Goal: Information Seeking & Learning: Learn about a topic

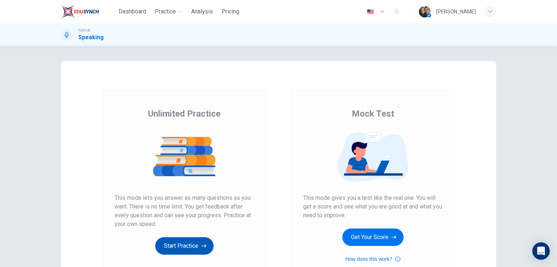
click at [181, 243] on button "Start Practice" at bounding box center [184, 245] width 58 height 17
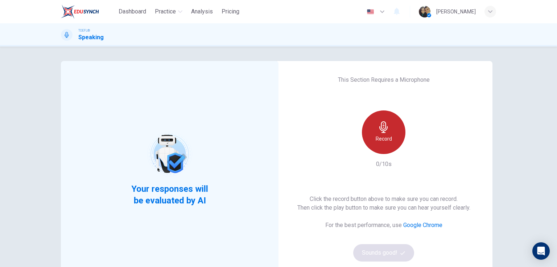
click at [395, 136] on div "Record" at bounding box center [384, 132] width 44 height 44
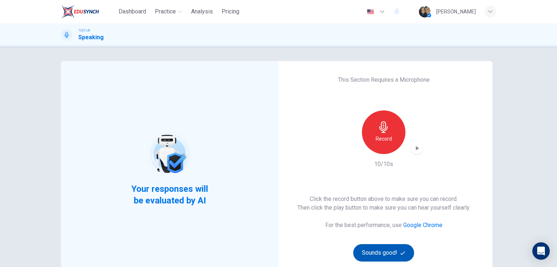
click at [386, 248] on button "Sounds good!" at bounding box center [383, 252] width 61 height 17
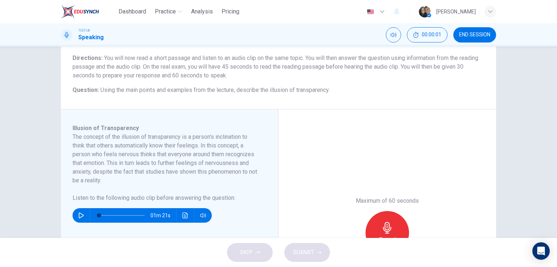
scroll to position [58, 0]
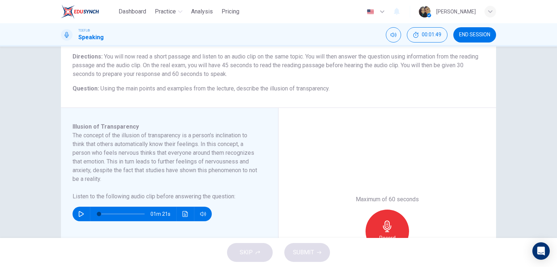
click at [78, 215] on icon "button" at bounding box center [81, 214] width 6 height 6
type input "0"
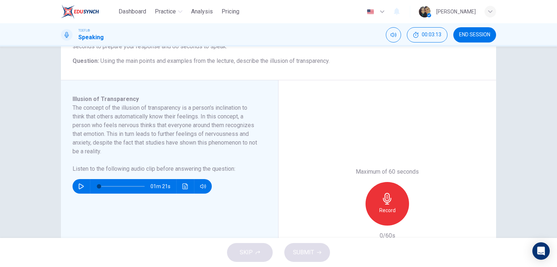
scroll to position [87, 0]
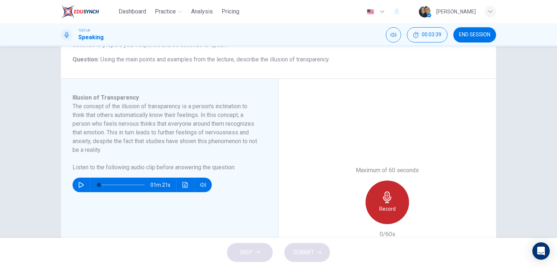
click at [388, 197] on icon "button" at bounding box center [387, 197] width 8 height 12
click at [395, 204] on div "Stop" at bounding box center [388, 202] width 44 height 44
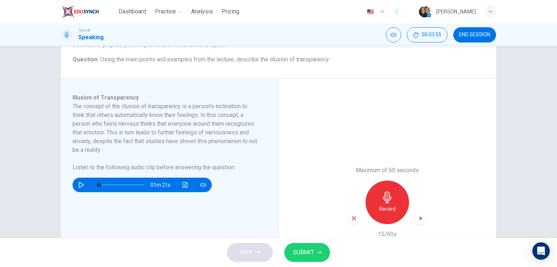
click at [353, 217] on icon "button" at bounding box center [354, 218] width 7 height 7
click at [392, 200] on div "Record" at bounding box center [388, 202] width 44 height 44
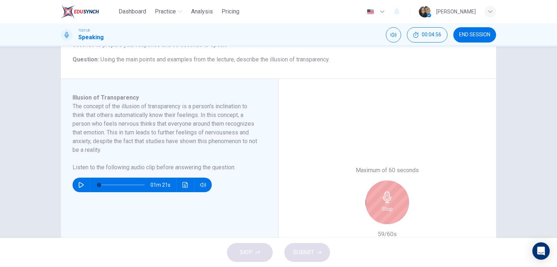
click at [394, 199] on div "Stop" at bounding box center [388, 202] width 44 height 44
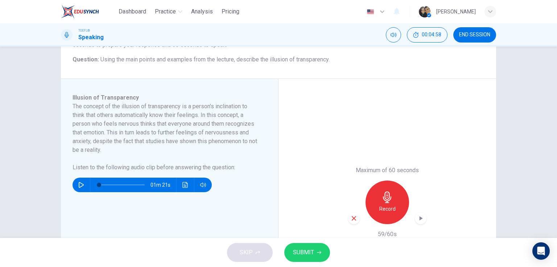
click at [354, 221] on div "button" at bounding box center [354, 218] width 12 height 12
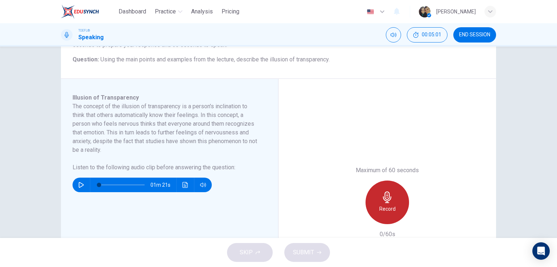
click at [389, 198] on icon "button" at bounding box center [387, 197] width 8 height 12
click at [379, 194] on div "Record" at bounding box center [388, 202] width 44 height 44
click at [389, 213] on div "Stop" at bounding box center [388, 202] width 44 height 44
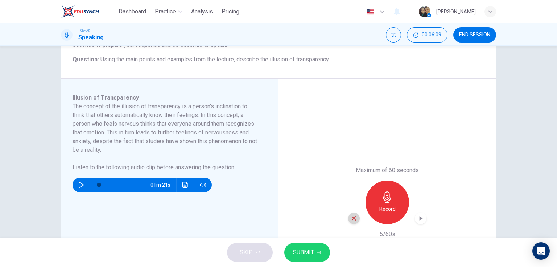
click at [355, 216] on icon "button" at bounding box center [354, 218] width 7 height 7
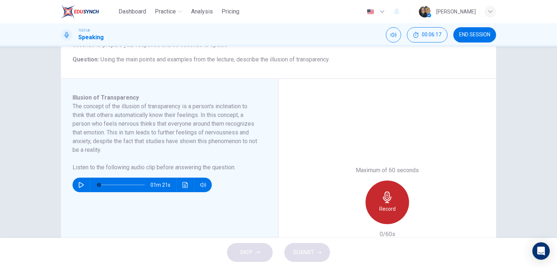
click at [389, 207] on h6 "Record" at bounding box center [387, 208] width 16 height 9
click at [388, 207] on h6 "Stop" at bounding box center [387, 208] width 11 height 9
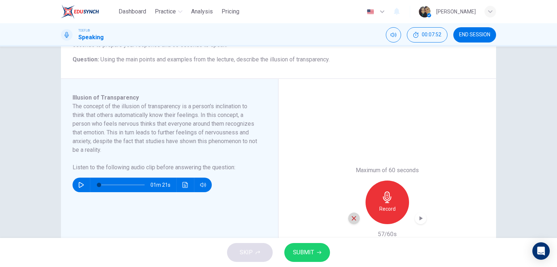
click at [352, 220] on icon "button" at bounding box center [354, 218] width 7 height 7
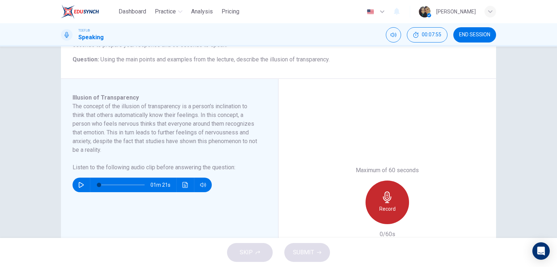
click at [389, 202] on icon "button" at bounding box center [388, 197] width 12 height 12
click at [373, 206] on div "Stop" at bounding box center [388, 202] width 44 height 44
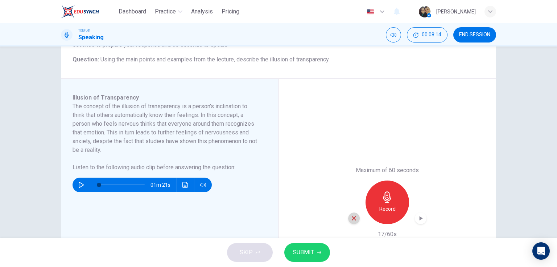
click at [354, 216] on icon "button" at bounding box center [354, 218] width 4 height 4
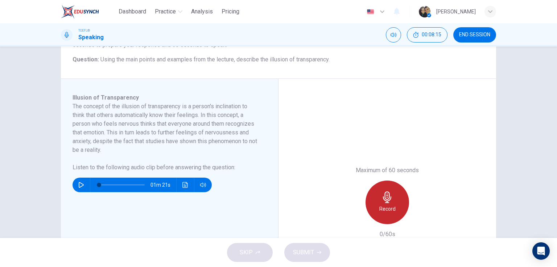
click at [385, 201] on icon "button" at bounding box center [388, 197] width 12 height 12
click at [398, 201] on div "Stop" at bounding box center [388, 202] width 44 height 44
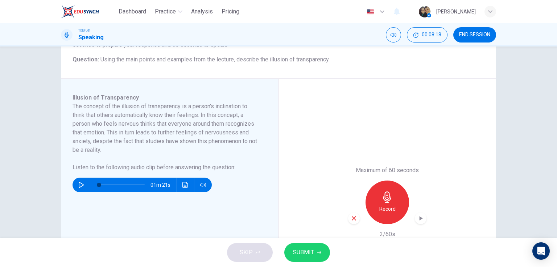
click at [351, 218] on icon "button" at bounding box center [354, 218] width 7 height 7
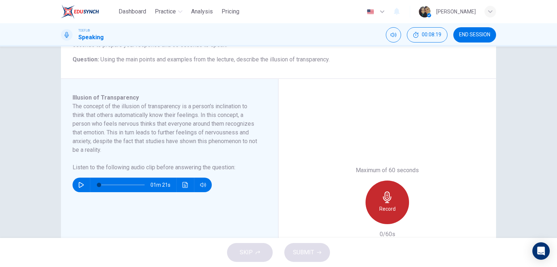
click at [389, 204] on h6 "Record" at bounding box center [387, 208] width 16 height 9
click at [379, 210] on div "Stop" at bounding box center [388, 202] width 44 height 44
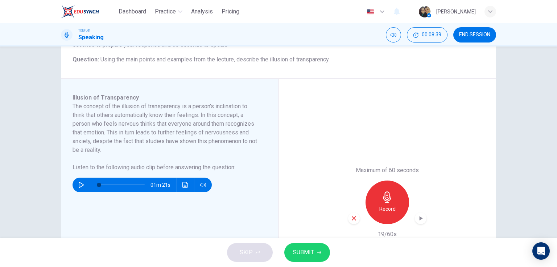
click at [352, 218] on icon "button" at bounding box center [354, 218] width 7 height 7
click at [389, 204] on h6 "Record" at bounding box center [387, 208] width 16 height 9
click at [315, 247] on button "SUBMIT" at bounding box center [307, 252] width 46 height 19
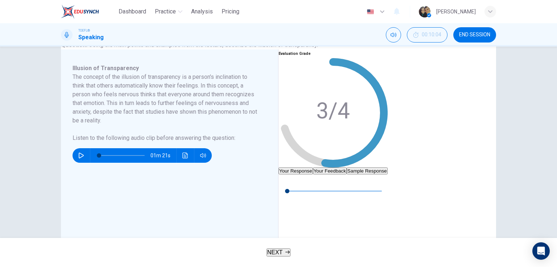
click at [388, 167] on button "Sample Response" at bounding box center [367, 170] width 41 height 7
click at [287, 183] on icon "button" at bounding box center [284, 180] width 6 height 6
click at [287, 186] on span at bounding box center [287, 186] width 0 height 0
type input "0"
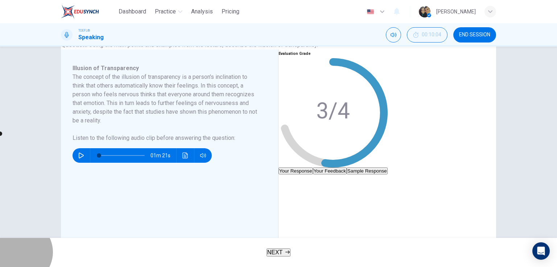
click at [274, 255] on span "NEXT" at bounding box center [275, 252] width 16 height 6
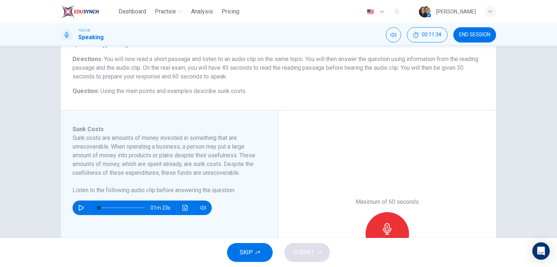
scroll to position [58, 0]
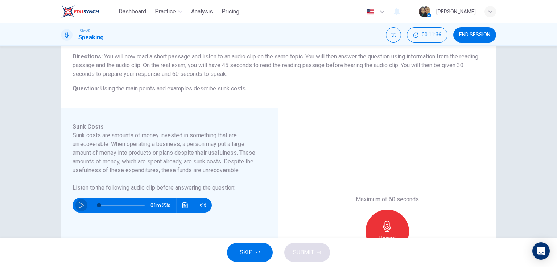
click at [84, 205] on button "button" at bounding box center [81, 205] width 12 height 15
type input "0"
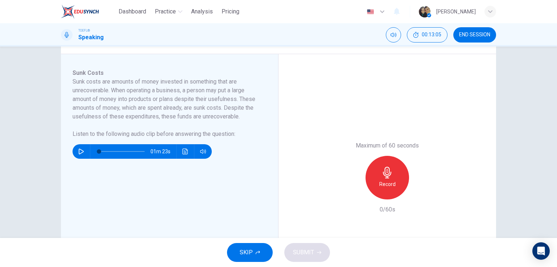
scroll to position [116, 0]
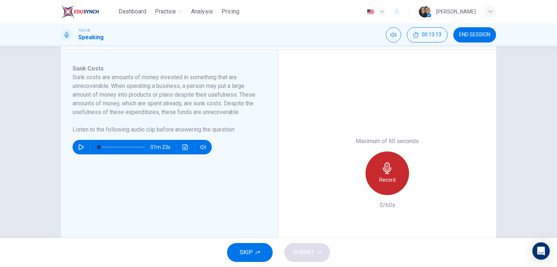
click at [382, 171] on icon "button" at bounding box center [388, 168] width 12 height 12
click at [395, 169] on div "Stop" at bounding box center [388, 173] width 44 height 44
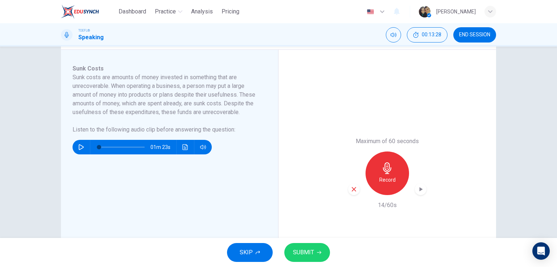
click at [353, 191] on icon "button" at bounding box center [354, 189] width 7 height 7
click at [388, 168] on icon "button" at bounding box center [387, 168] width 8 height 12
click at [311, 254] on span "SUBMIT" at bounding box center [303, 252] width 21 height 10
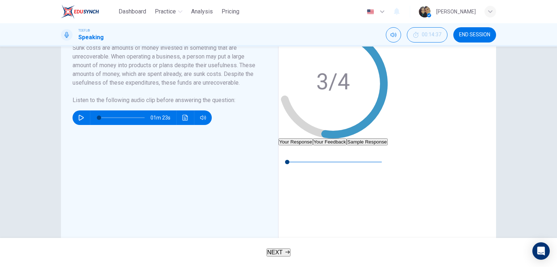
click at [388, 138] on button "Sample Response" at bounding box center [367, 141] width 41 height 7
click at [287, 154] on icon "button" at bounding box center [284, 151] width 6 height 6
drag, startPoint x: 331, startPoint y: 160, endPoint x: 317, endPoint y: 161, distance: 14.6
click at [2, 136] on span at bounding box center [0, 133] width 4 height 4
click at [287, 154] on icon "button" at bounding box center [284, 151] width 6 height 6
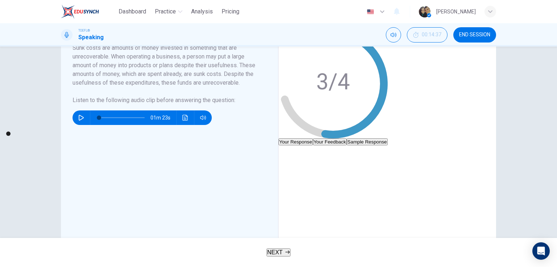
click at [287, 154] on icon "button" at bounding box center [284, 151] width 6 height 6
click at [286, 153] on icon "button" at bounding box center [284, 151] width 4 height 4
click at [287, 154] on icon "button" at bounding box center [284, 151] width 5 height 6
click at [286, 153] on icon "button" at bounding box center [284, 151] width 4 height 4
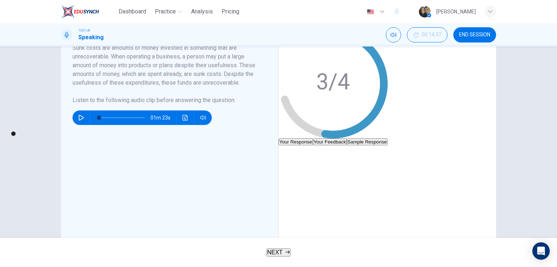
click at [290, 157] on button "button" at bounding box center [285, 151] width 12 height 12
click at [286, 153] on icon "button" at bounding box center [284, 151] width 4 height 4
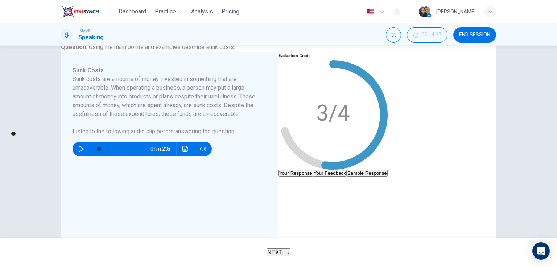
scroll to position [87, 0]
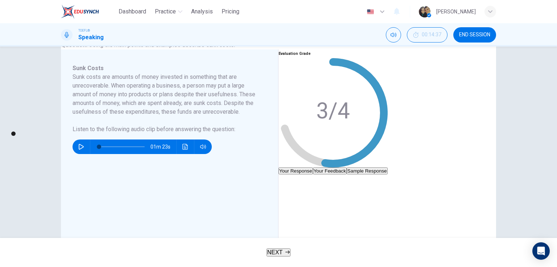
click at [287, 183] on icon "button" at bounding box center [284, 180] width 6 height 6
click at [80, 136] on span at bounding box center [78, 133] width 4 height 4
type input "0"
drag, startPoint x: 328, startPoint y: 190, endPoint x: 316, endPoint y: 190, distance: 11.3
click at [2, 136] on span at bounding box center [0, 133] width 4 height 4
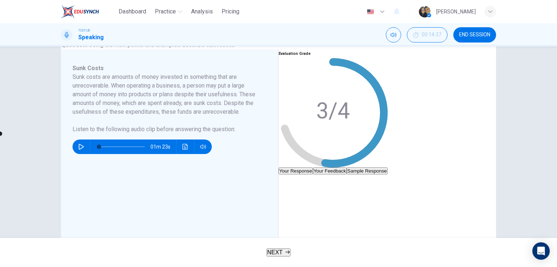
click at [290, 186] on button "button" at bounding box center [285, 180] width 12 height 12
click at [287, 183] on icon "button" at bounding box center [284, 180] width 6 height 6
click at [271, 254] on span "NEXT" at bounding box center [275, 252] width 16 height 6
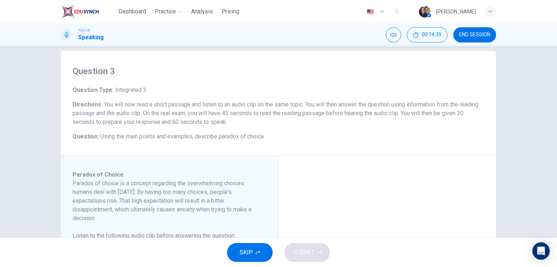
scroll to position [29, 0]
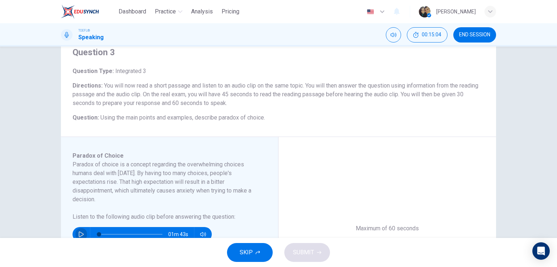
click at [78, 233] on icon "button" at bounding box center [81, 234] width 6 height 6
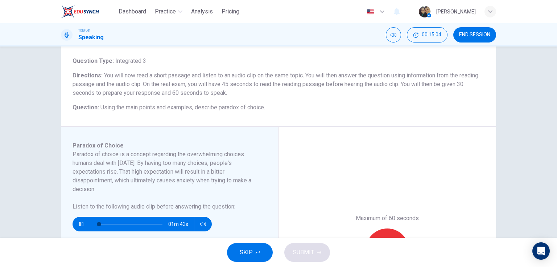
scroll to position [58, 0]
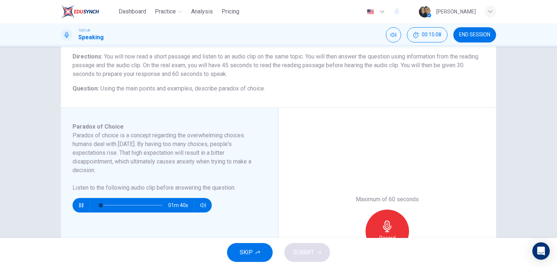
click at [80, 203] on icon "button" at bounding box center [81, 205] width 6 height 6
click at [78, 201] on button "button" at bounding box center [81, 205] width 12 height 15
drag, startPoint x: 104, startPoint y: 202, endPoint x: 82, endPoint y: 204, distance: 21.9
click at [82, 204] on div "01m 36s" at bounding box center [142, 205] width 139 height 15
click at [81, 205] on icon "button" at bounding box center [81, 205] width 6 height 6
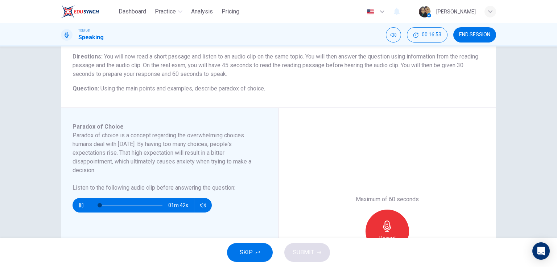
click at [81, 205] on icon "button" at bounding box center [81, 205] width 6 height 6
click at [81, 205] on icon "button" at bounding box center [81, 205] width 5 height 6
click at [149, 203] on span at bounding box center [130, 205] width 63 height 10
click at [79, 207] on icon "button" at bounding box center [81, 205] width 4 height 4
click at [78, 207] on icon "button" at bounding box center [81, 205] width 6 height 6
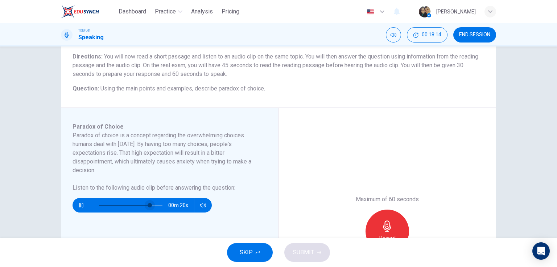
click at [148, 203] on span at bounding box center [150, 205] width 4 height 4
click at [141, 207] on span at bounding box center [143, 205] width 4 height 4
drag, startPoint x: 126, startPoint y: 207, endPoint x: 141, endPoint y: 206, distance: 15.3
click at [141, 206] on span at bounding box center [142, 205] width 4 height 4
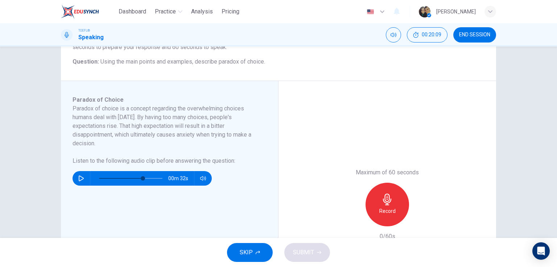
scroll to position [87, 0]
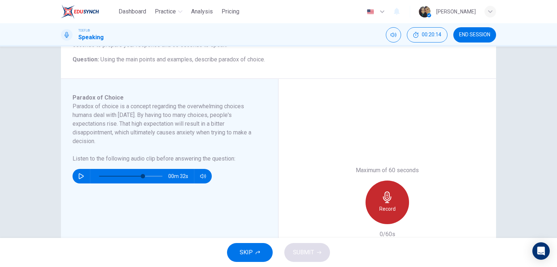
click at [389, 201] on icon "button" at bounding box center [388, 197] width 12 height 12
click at [379, 213] on div "Stop" at bounding box center [388, 202] width 44 height 44
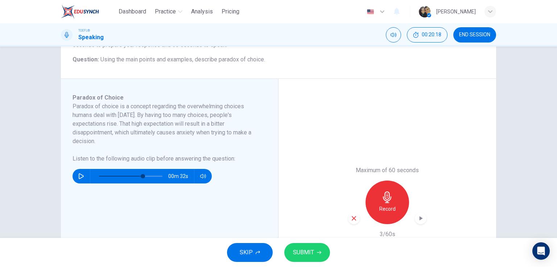
click at [355, 218] on icon "button" at bounding box center [354, 218] width 7 height 7
click at [391, 203] on div "Record" at bounding box center [388, 202] width 44 height 44
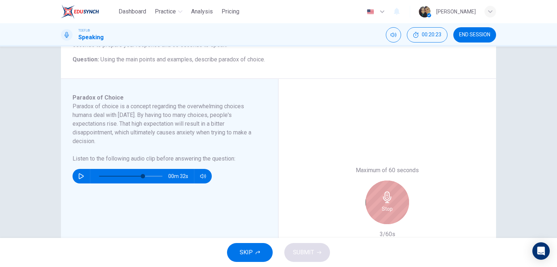
click at [391, 203] on div "Stop" at bounding box center [388, 202] width 44 height 44
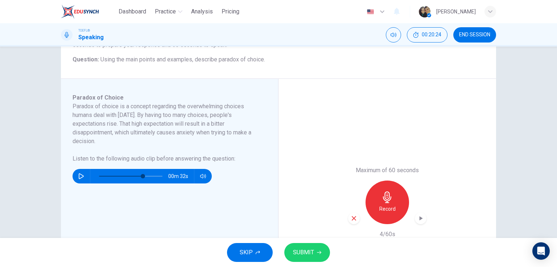
click at [354, 216] on icon "button" at bounding box center [354, 218] width 7 height 7
click at [390, 205] on h6 "Record" at bounding box center [387, 208] width 16 height 9
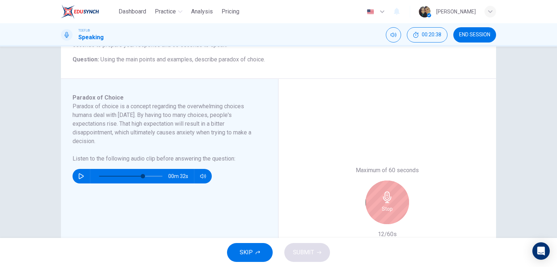
click at [359, 197] on div "Stop" at bounding box center [387, 202] width 78 height 44
drag, startPoint x: 390, startPoint y: 202, endPoint x: 386, endPoint y: 201, distance: 3.8
click at [387, 201] on icon "button" at bounding box center [388, 197] width 12 height 12
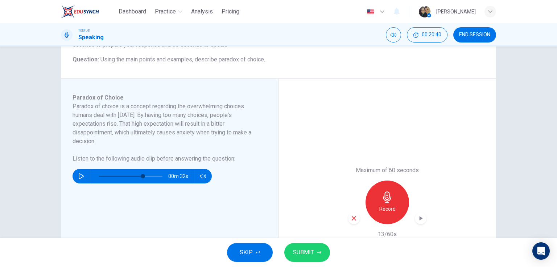
click at [351, 218] on icon "button" at bounding box center [354, 218] width 7 height 7
click at [387, 207] on h6 "Record" at bounding box center [387, 208] width 16 height 9
click at [321, 250] on button "SUBMIT" at bounding box center [307, 252] width 46 height 19
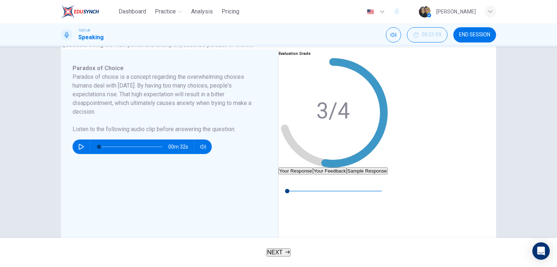
type input "0"
click at [388, 167] on button "Sample Response" at bounding box center [367, 170] width 41 height 7
click at [290, 186] on button "button" at bounding box center [285, 180] width 12 height 12
drag, startPoint x: 332, startPoint y: 193, endPoint x: 287, endPoint y: 190, distance: 44.3
click at [287, 190] on div "Evaluation Grade 3/4 Your Response Your Feedback Sample Response 00m 59s Transl…" at bounding box center [333, 172] width 109 height 247
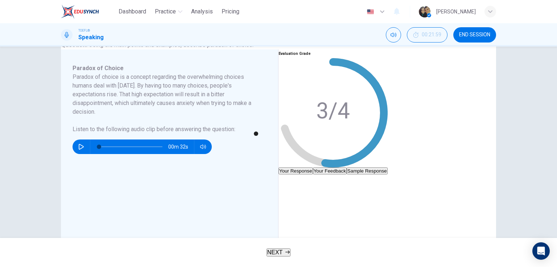
type input "46"
click at [273, 249] on span "NEXT" at bounding box center [275, 252] width 16 height 6
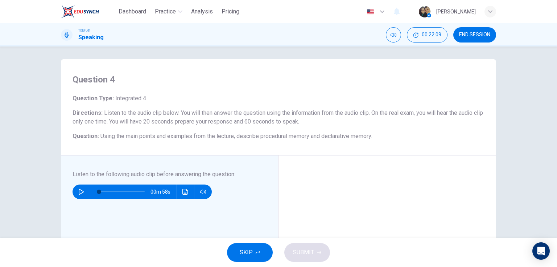
scroll to position [0, 0]
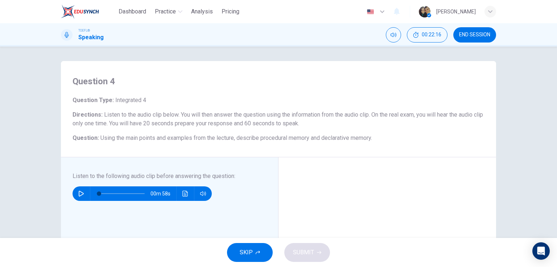
drag, startPoint x: 97, startPoint y: 135, endPoint x: 183, endPoint y: 136, distance: 86.0
click at [183, 136] on h6 "Question : Using the main points and examples from the lecture, describe proced…" at bounding box center [279, 137] width 412 height 9
click at [82, 193] on icon "button" at bounding box center [81, 193] width 6 height 6
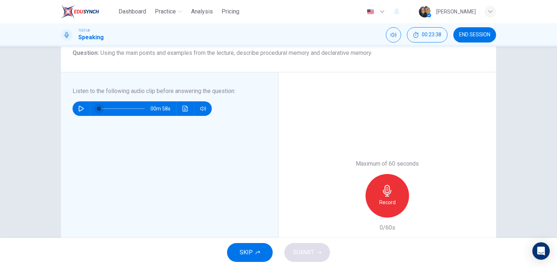
scroll to position [58, 0]
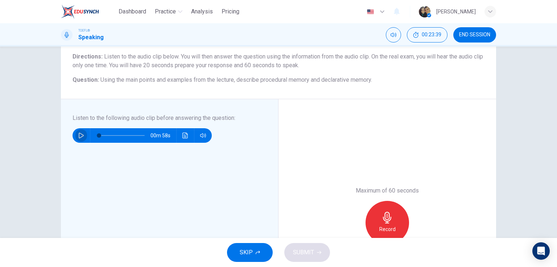
click at [79, 138] on icon "button" at bounding box center [81, 135] width 6 height 6
click at [111, 134] on span at bounding box center [122, 135] width 46 height 10
click at [82, 136] on icon "button" at bounding box center [81, 135] width 6 height 6
click at [117, 134] on span at bounding box center [122, 135] width 46 height 10
type input "0"
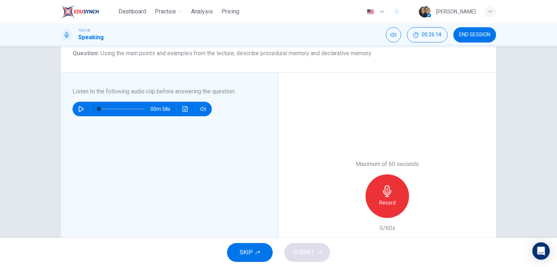
scroll to position [87, 0]
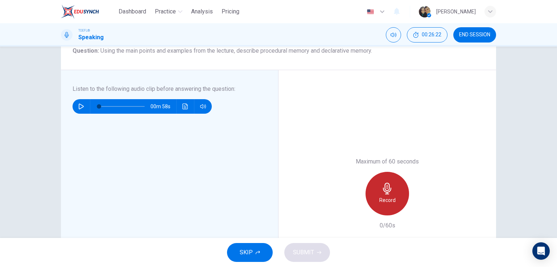
click at [383, 190] on icon "button" at bounding box center [388, 188] width 12 height 12
click at [382, 193] on icon "button" at bounding box center [388, 188] width 12 height 12
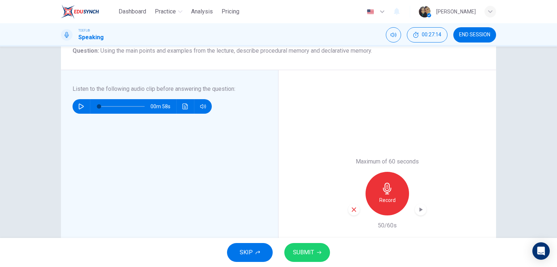
click at [351, 207] on icon "button" at bounding box center [354, 209] width 7 height 7
click at [389, 193] on icon "button" at bounding box center [388, 188] width 12 height 12
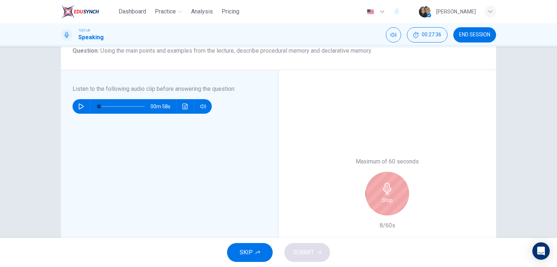
click at [384, 189] on icon "button" at bounding box center [387, 188] width 8 height 12
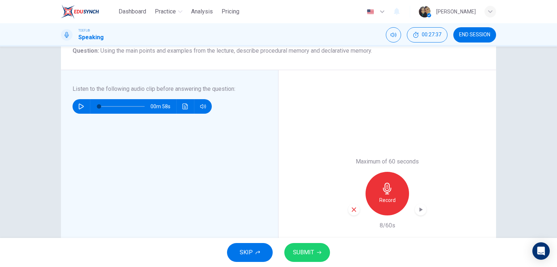
click at [353, 205] on div "button" at bounding box center [354, 210] width 12 height 12
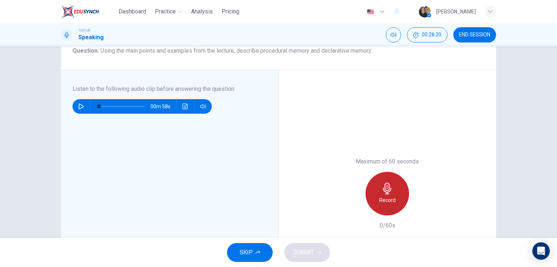
click at [389, 206] on div "Record" at bounding box center [388, 194] width 44 height 44
click at [395, 202] on div "Stop" at bounding box center [388, 194] width 44 height 44
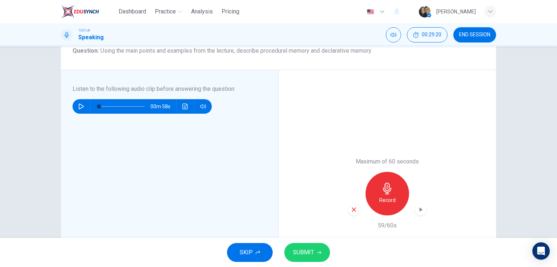
click at [316, 246] on button "SUBMIT" at bounding box center [307, 252] width 46 height 19
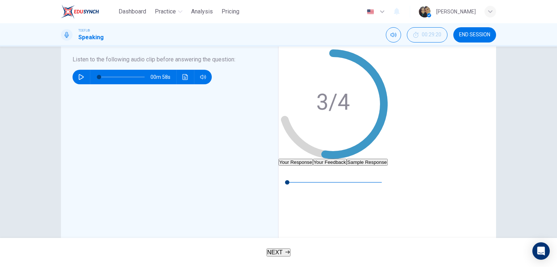
click at [388, 159] on button "Sample Response" at bounding box center [367, 162] width 41 height 7
click at [300, 181] on div "00m 58s" at bounding box center [333, 185] width 109 height 41
click at [287, 174] on icon "button" at bounding box center [284, 171] width 6 height 6
type input "0"
click at [357, 206] on div "00m 58s" at bounding box center [333, 185] width 109 height 41
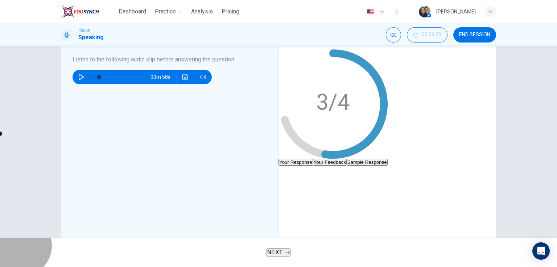
click at [275, 250] on span "NEXT" at bounding box center [275, 252] width 16 height 6
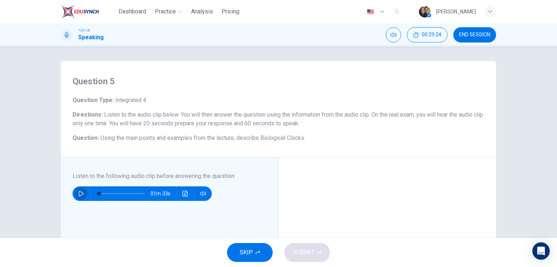
click at [80, 194] on icon "button" at bounding box center [81, 193] width 6 height 6
click at [184, 193] on icon "Click to see the audio transcription" at bounding box center [184, 193] width 5 height 6
type input "0"
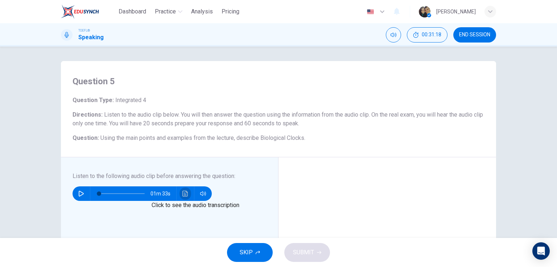
click at [185, 191] on icon "Click to see the audio transcription" at bounding box center [185, 193] width 6 height 6
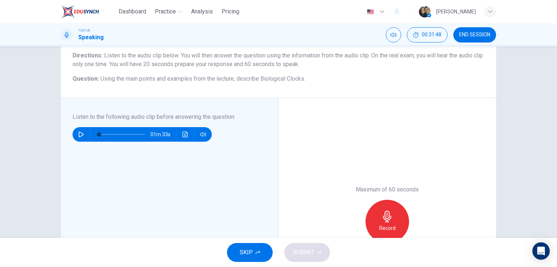
scroll to position [58, 0]
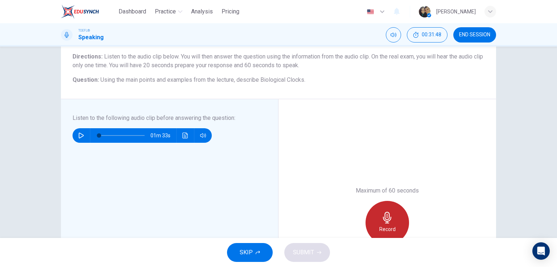
click at [382, 214] on icon "button" at bounding box center [388, 217] width 12 height 12
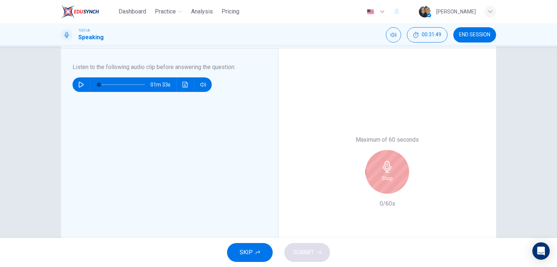
scroll to position [116, 0]
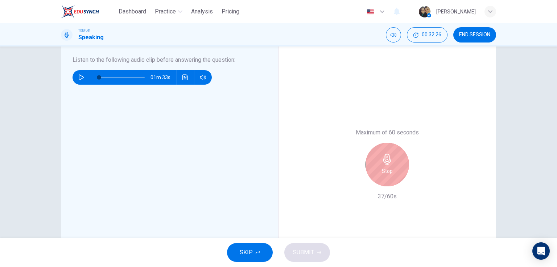
click at [387, 152] on div "Stop" at bounding box center [388, 165] width 44 height 44
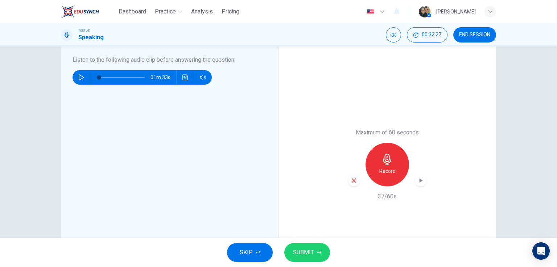
click at [351, 180] on icon "button" at bounding box center [354, 180] width 7 height 7
click at [389, 171] on h6 "Record" at bounding box center [387, 171] width 16 height 9
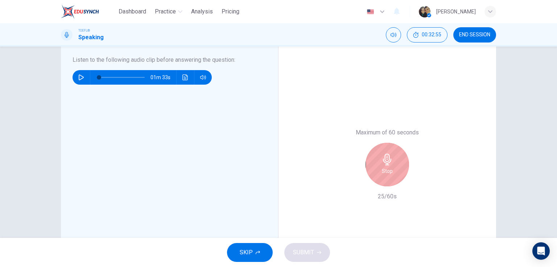
click at [361, 148] on div "Stop" at bounding box center [387, 165] width 78 height 44
click at [376, 156] on div "Stop" at bounding box center [388, 165] width 44 height 44
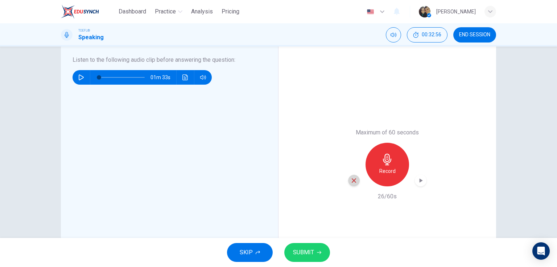
click at [351, 177] on icon "button" at bounding box center [354, 180] width 7 height 7
click at [392, 163] on div "Record" at bounding box center [388, 165] width 44 height 44
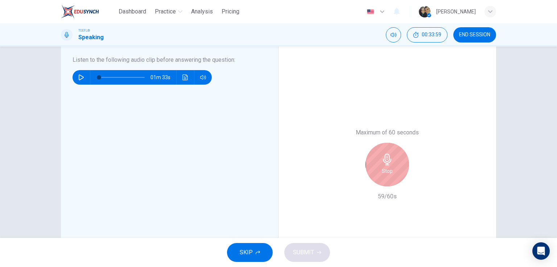
click at [389, 160] on icon "button" at bounding box center [388, 159] width 12 height 12
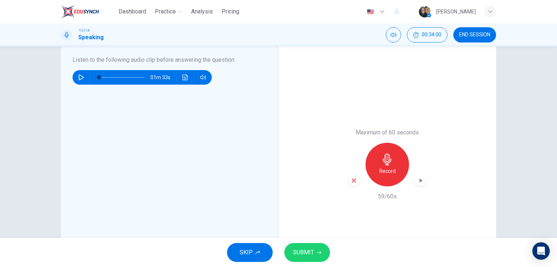
click at [302, 254] on span "SUBMIT" at bounding box center [303, 252] width 21 height 10
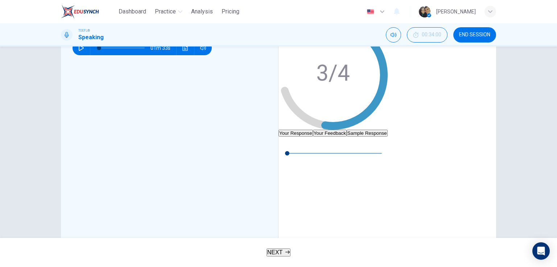
click at [388, 130] on button "Sample Response" at bounding box center [367, 133] width 41 height 7
click at [300, 141] on div "01m 00s" at bounding box center [333, 150] width 109 height 29
click at [290, 148] on button "button" at bounding box center [285, 142] width 12 height 12
click at [287, 145] on icon "button" at bounding box center [284, 142] width 6 height 6
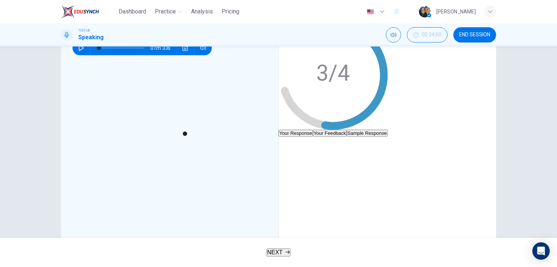
type input "35"
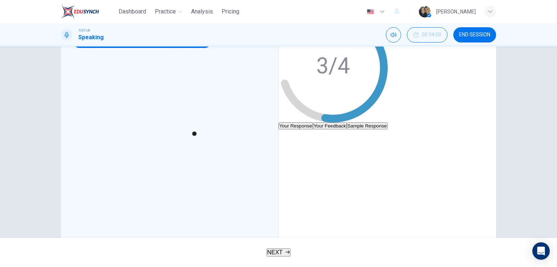
scroll to position [128, 0]
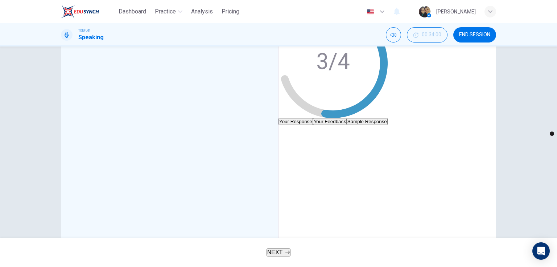
type input "0"
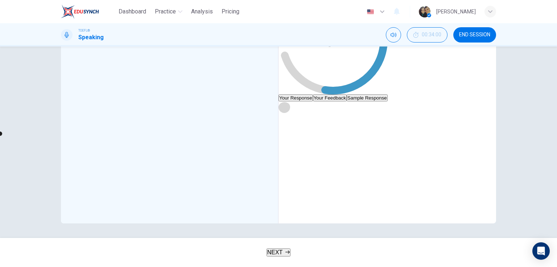
scroll to position [0, 0]
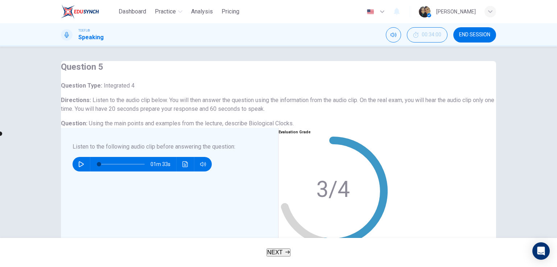
click at [86, 12] on img at bounding box center [80, 11] width 38 height 15
